Goal: Information Seeking & Learning: Learn about a topic

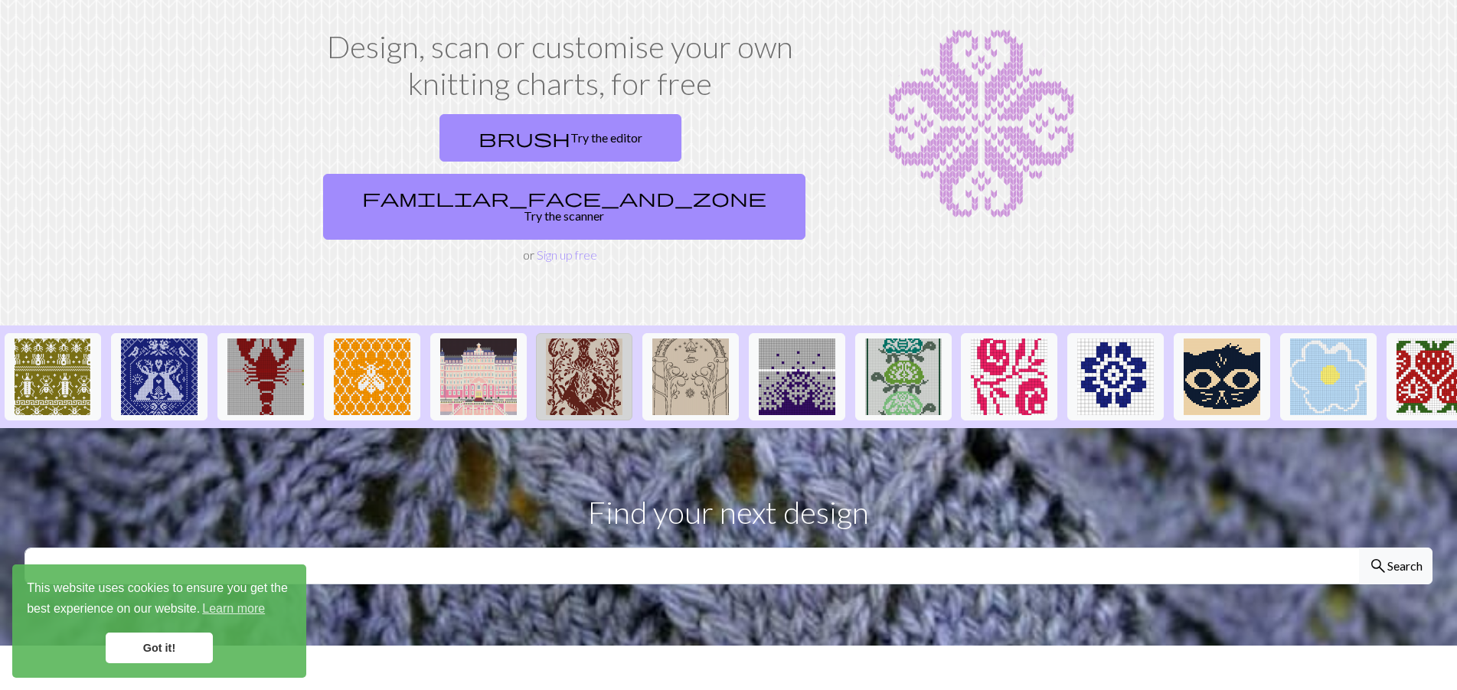
click at [567, 338] on img at bounding box center [584, 376] width 77 height 77
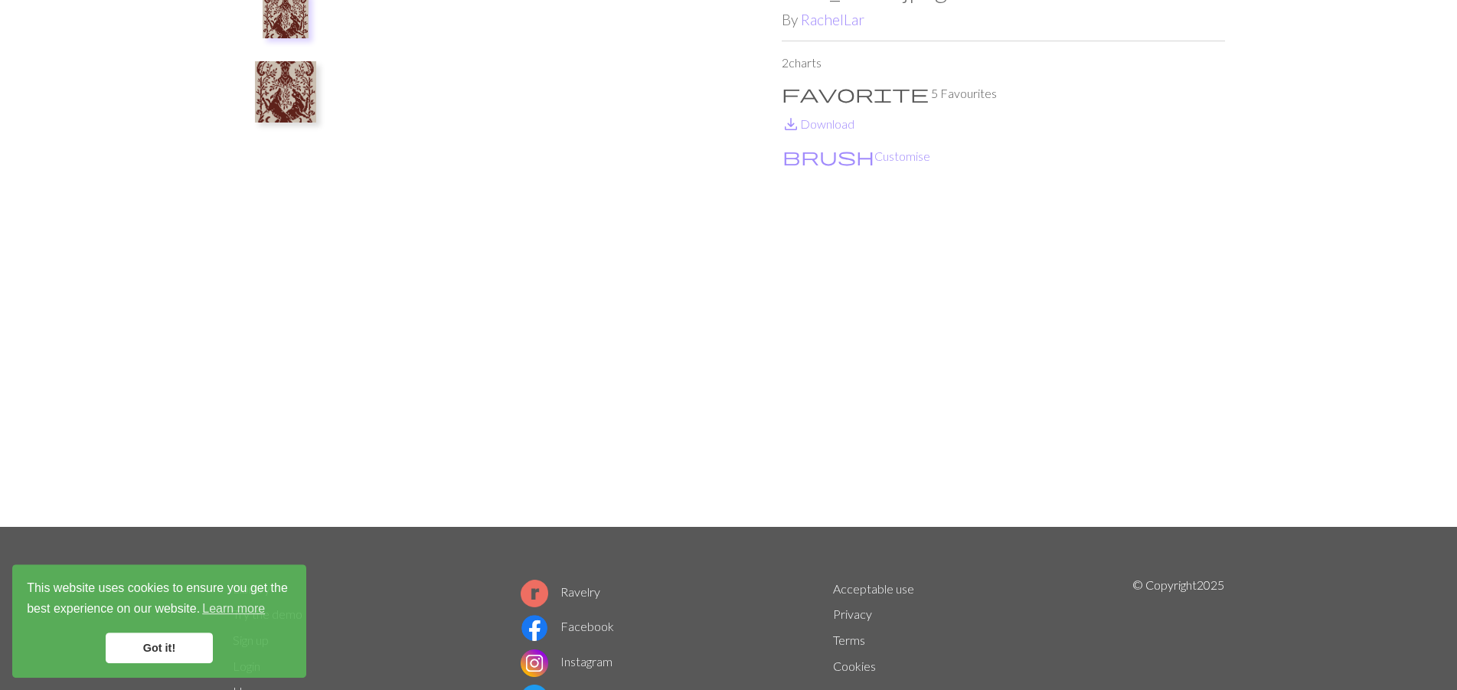
scroll to position [200, 0]
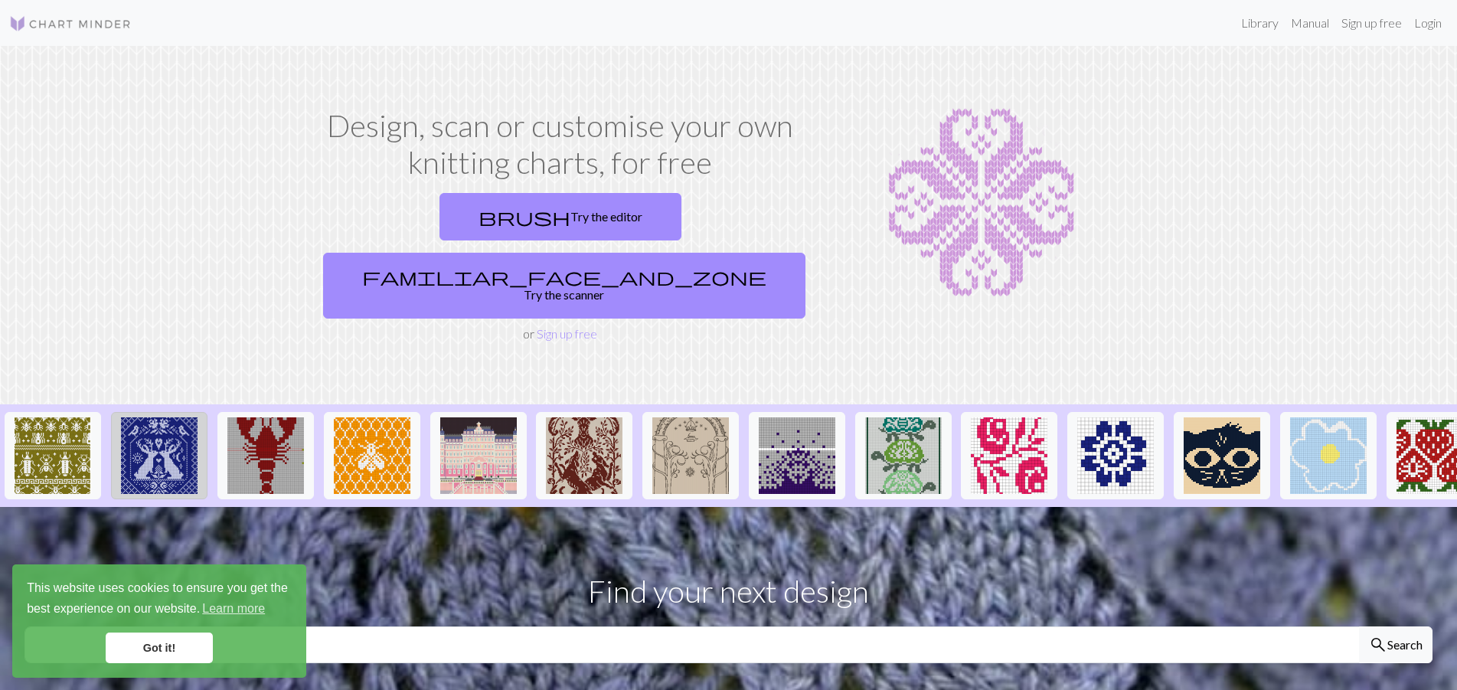
click at [151, 417] on img at bounding box center [159, 455] width 77 height 77
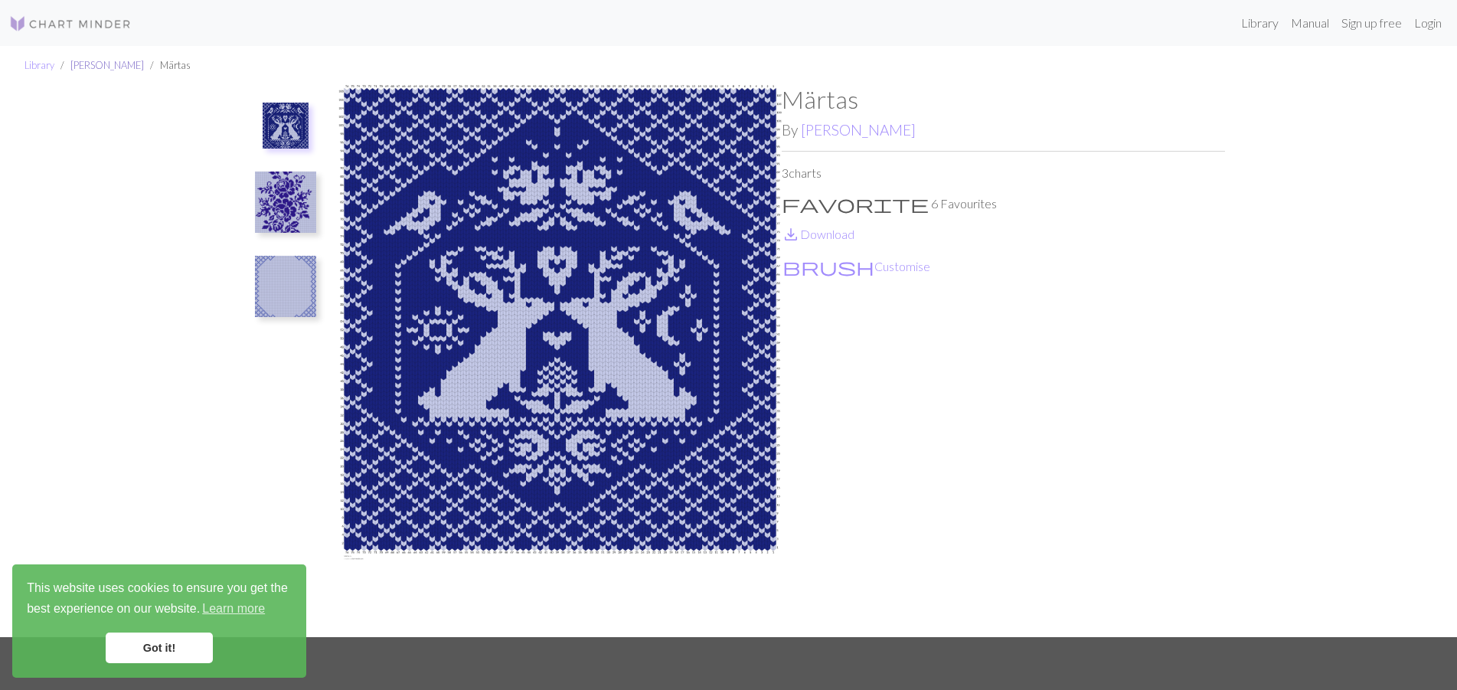
click at [102, 63] on link "[PERSON_NAME]" at bounding box center [107, 65] width 74 height 12
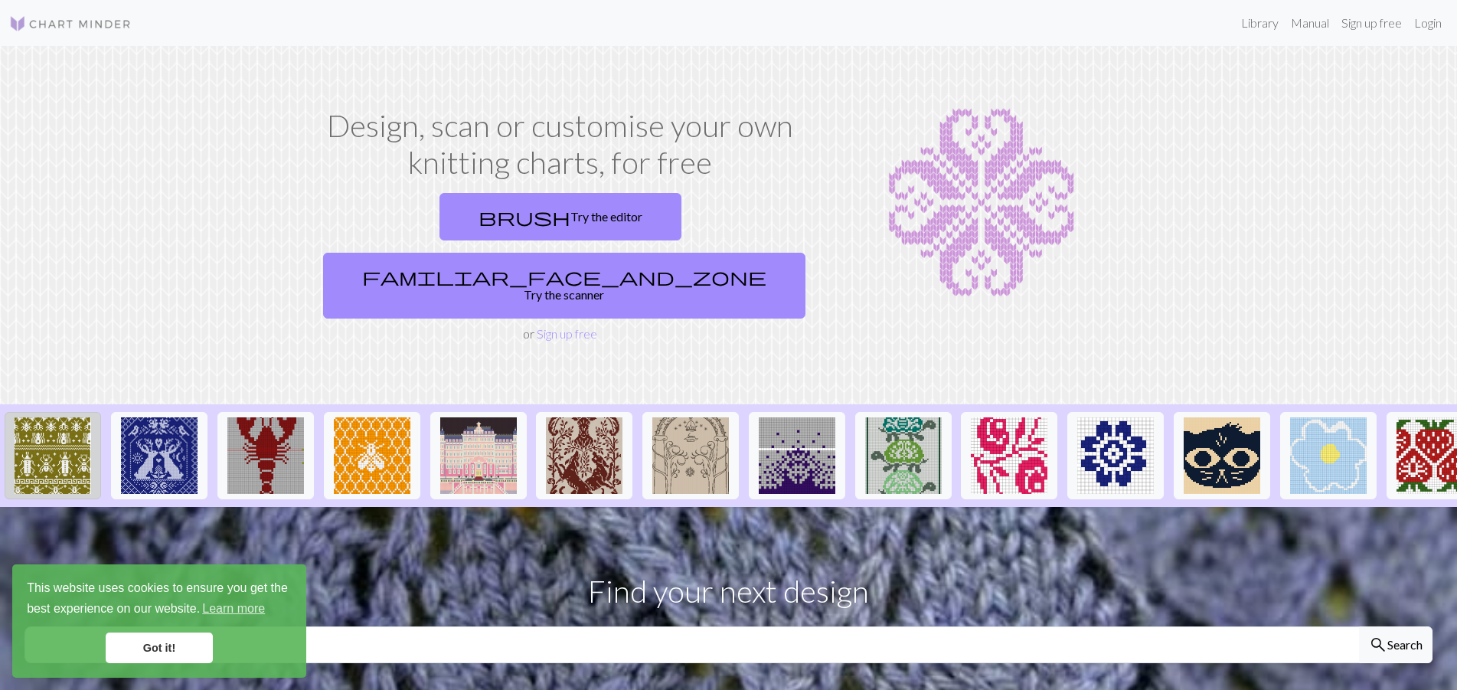
click at [26, 417] on img at bounding box center [53, 455] width 77 height 77
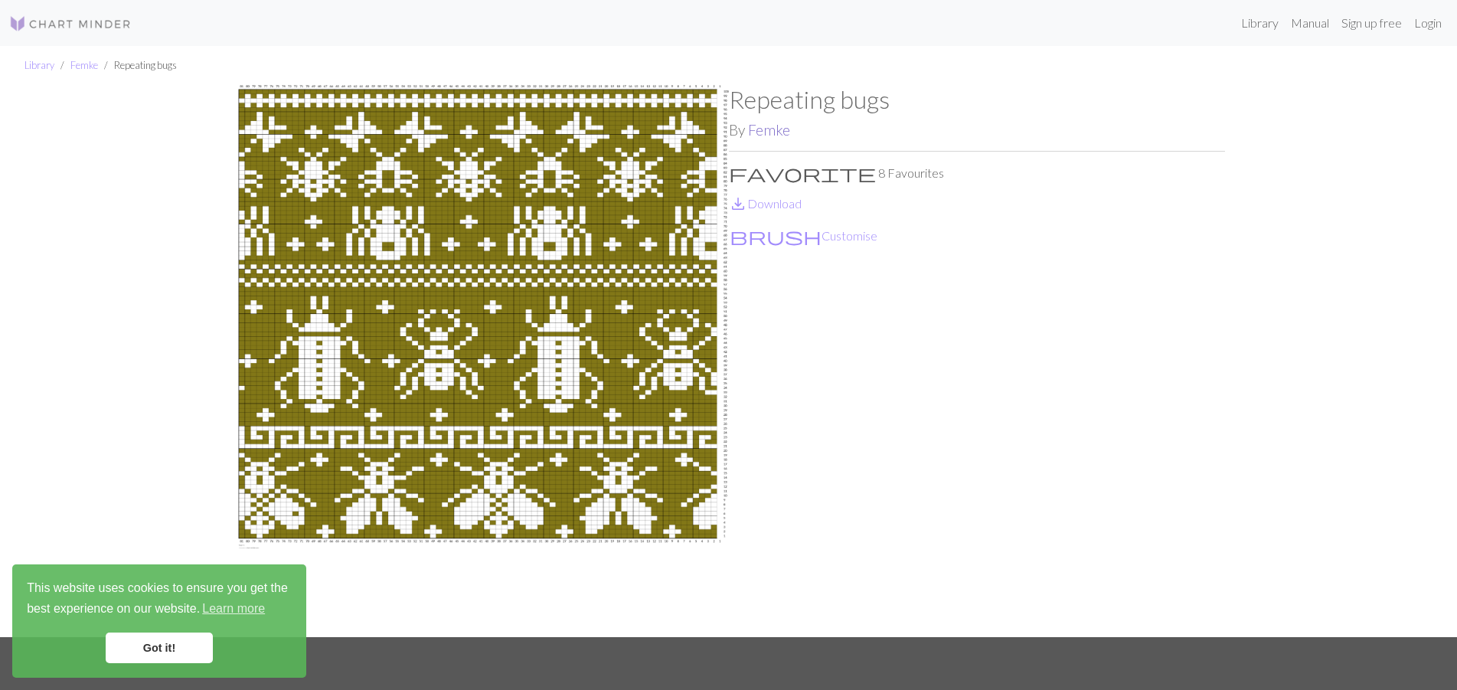
click at [773, 123] on link "Femke" at bounding box center [769, 130] width 42 height 18
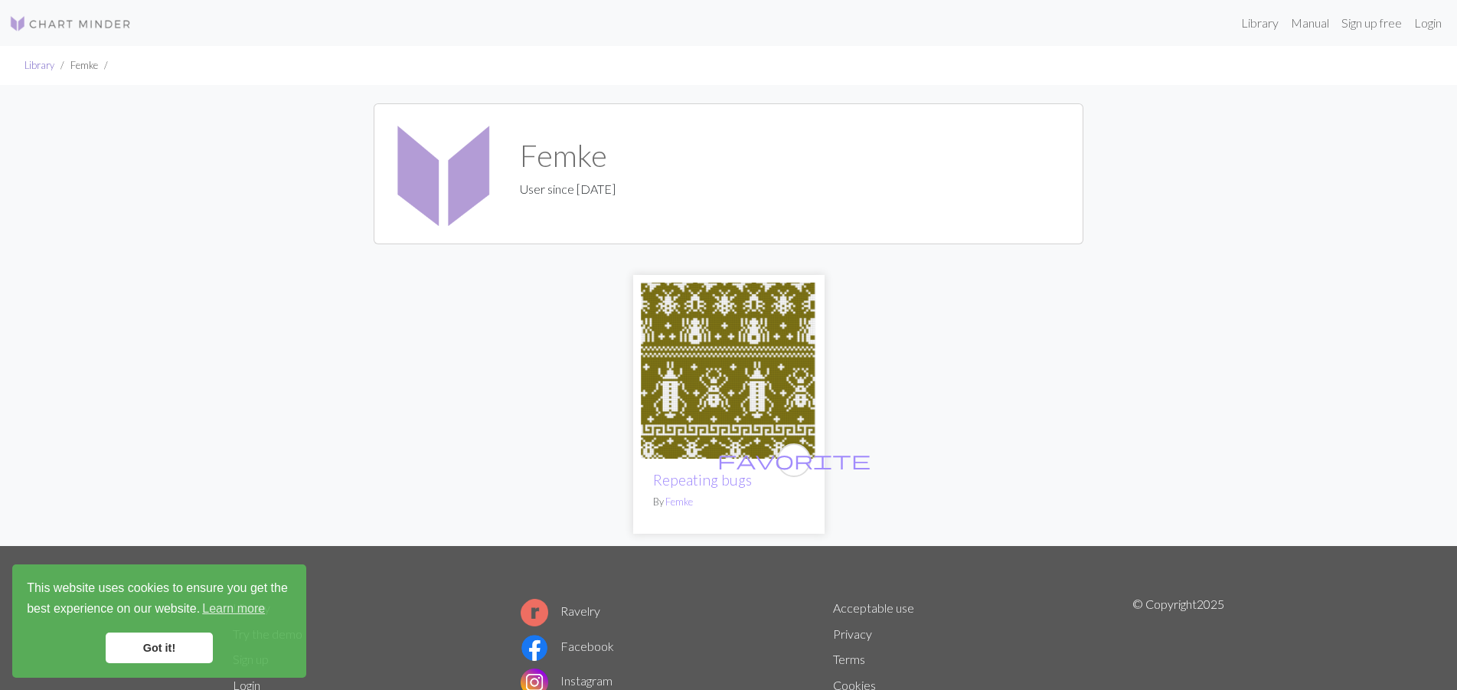
click at [41, 65] on link "Library" at bounding box center [40, 65] width 30 height 12
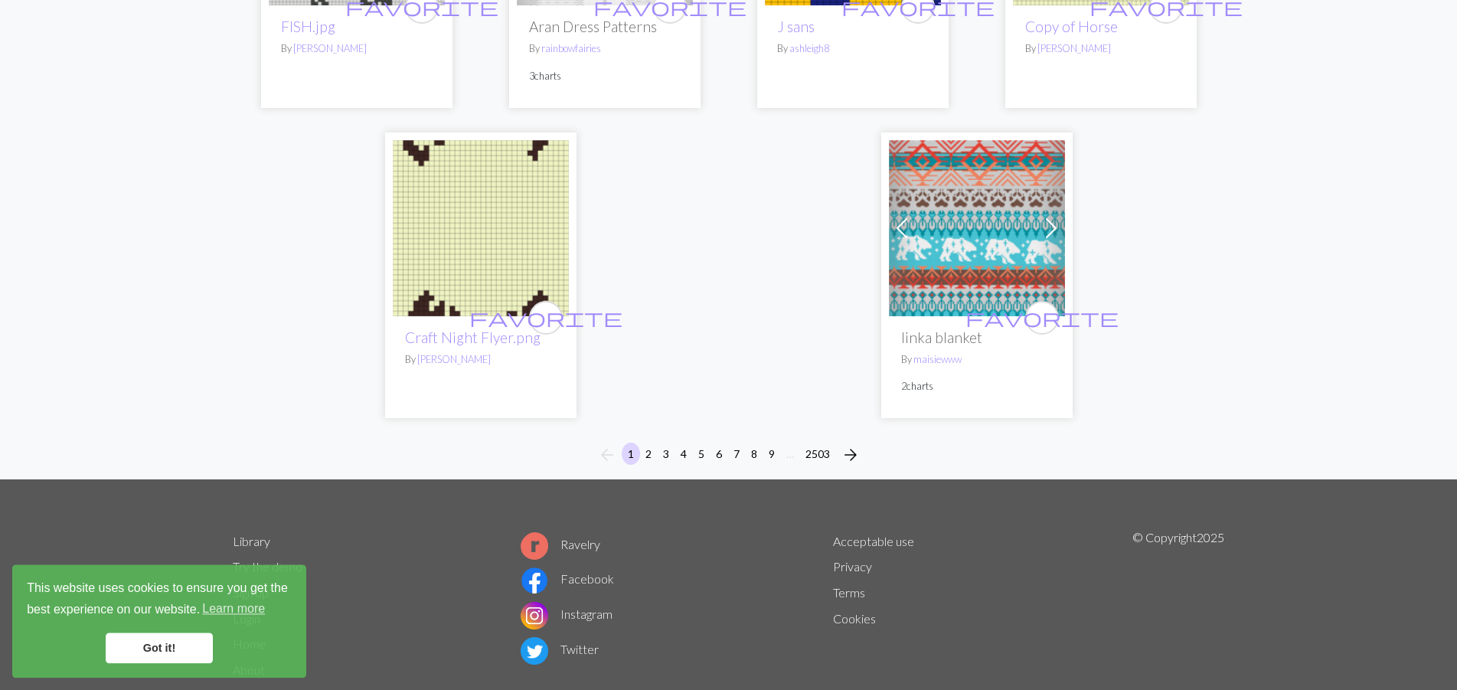
scroll to position [3921, 0]
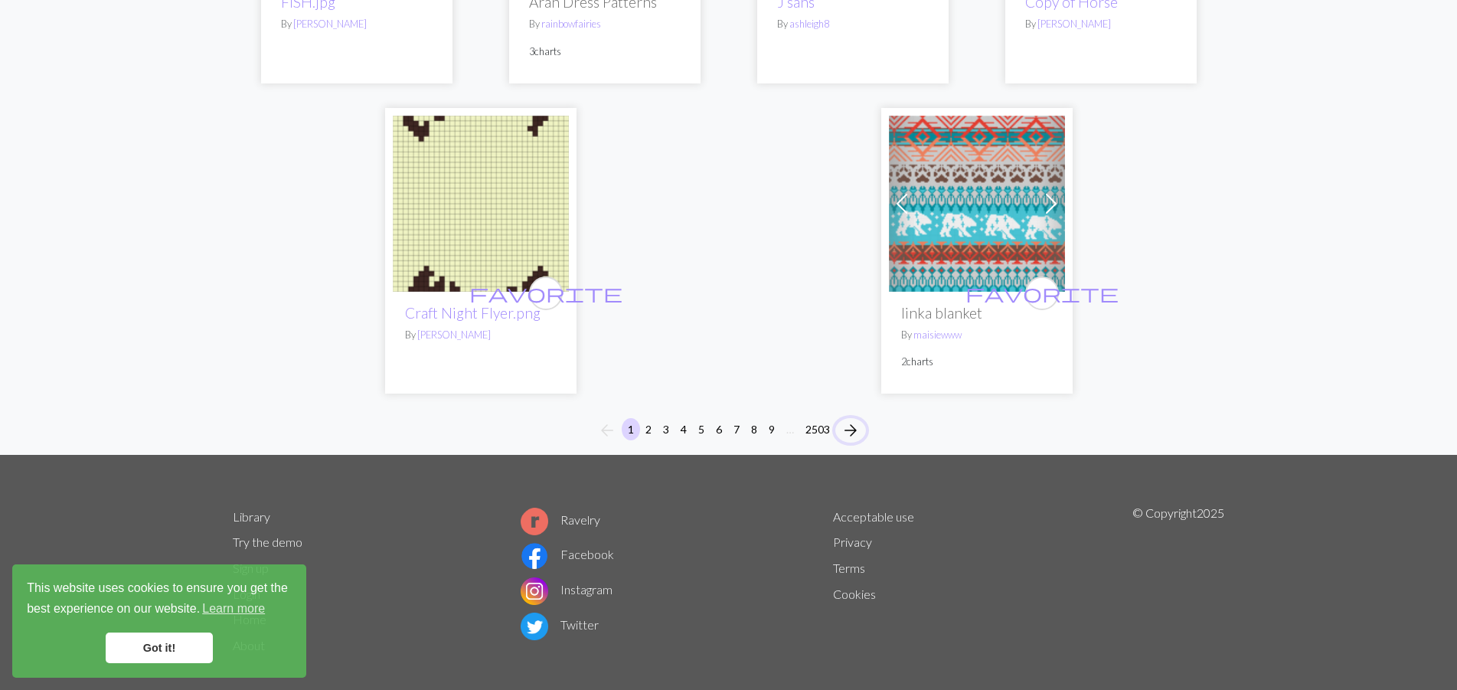
click at [849, 420] on span "arrow_forward" at bounding box center [851, 430] width 18 height 21
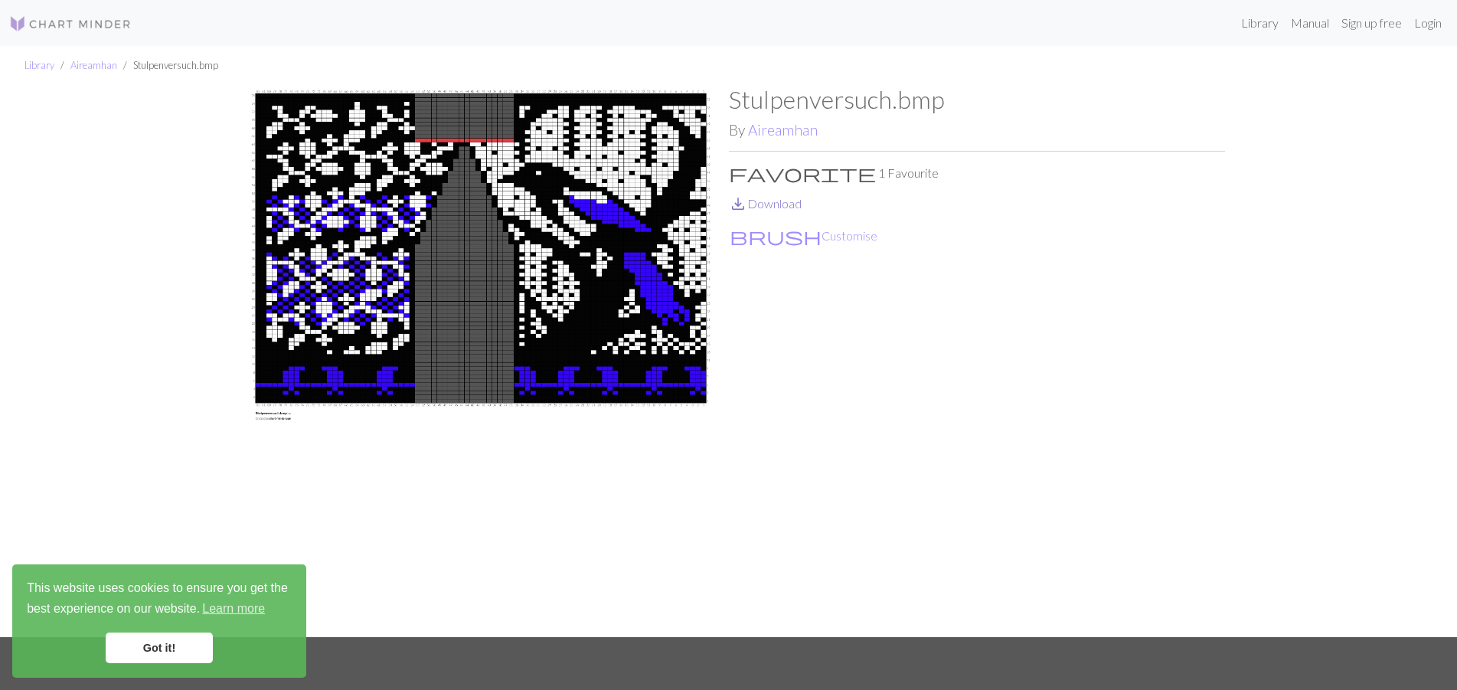
click at [762, 201] on link "save_alt Download" at bounding box center [765, 203] width 73 height 15
click at [777, 126] on link "Aireamhan" at bounding box center [783, 130] width 70 height 18
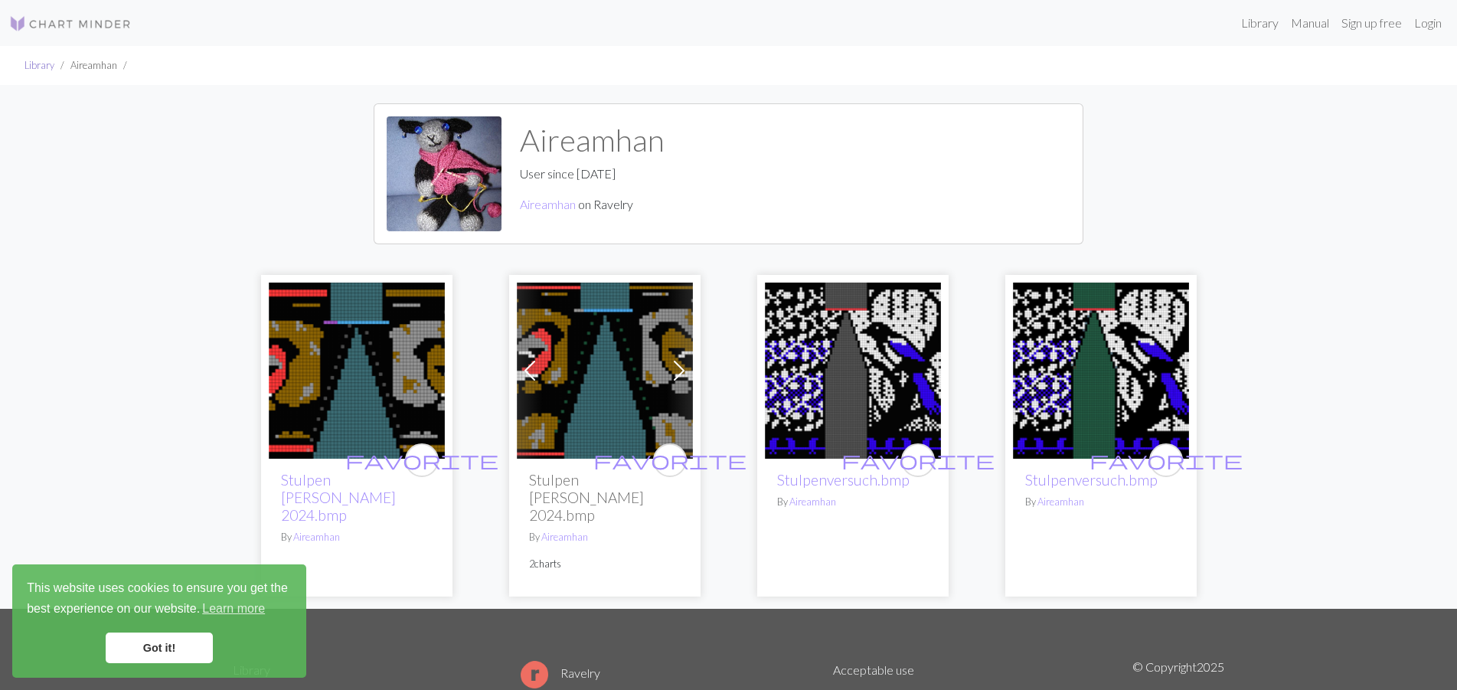
click at [34, 67] on link "Library" at bounding box center [40, 65] width 30 height 12
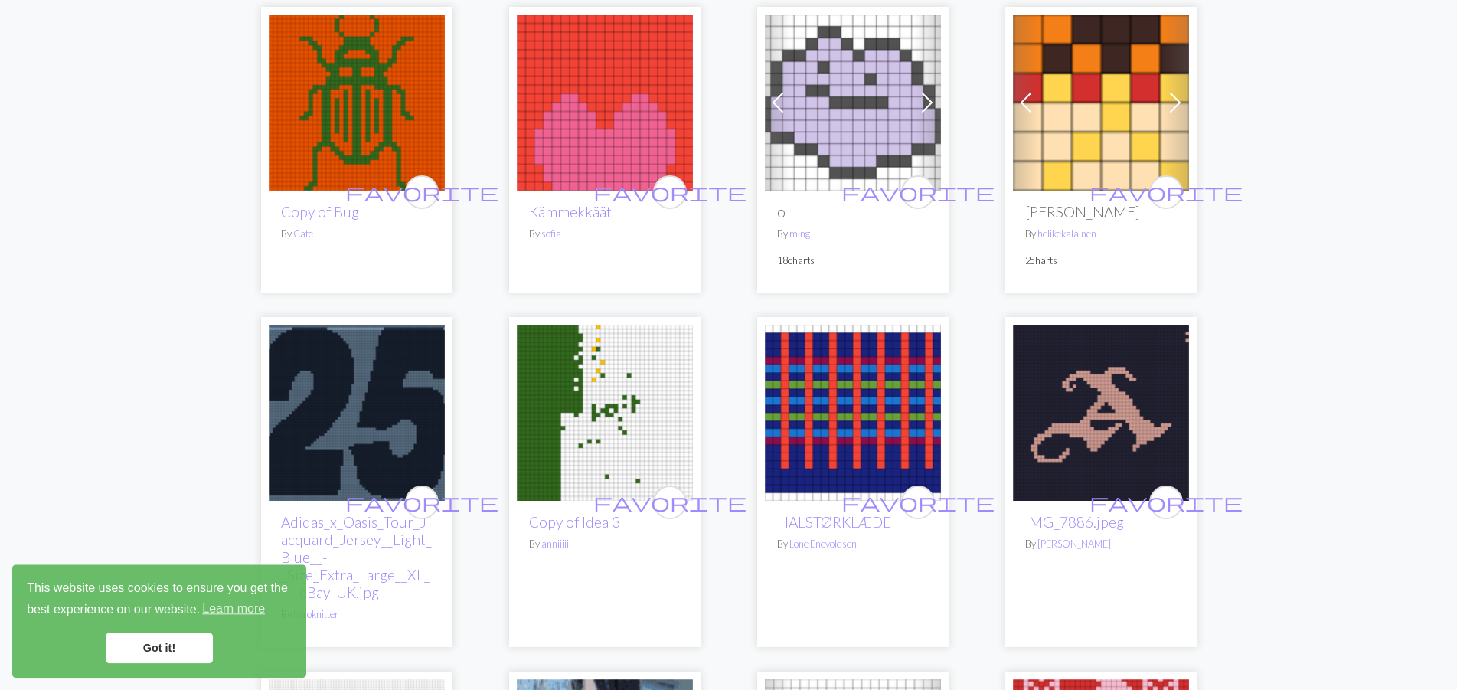
scroll to position [1562, 0]
